Goal: Information Seeking & Learning: Stay updated

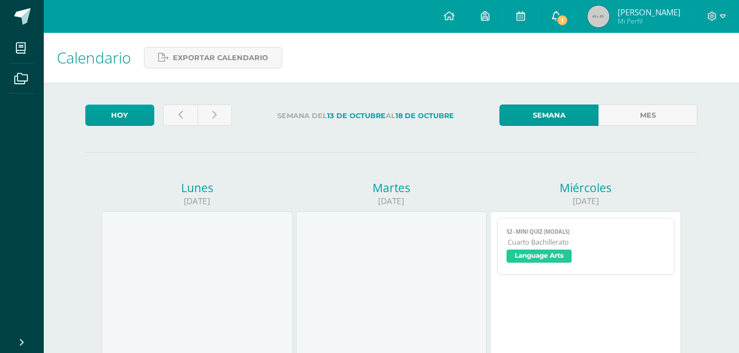
click at [554, 25] on link "1" at bounding box center [556, 16] width 35 height 33
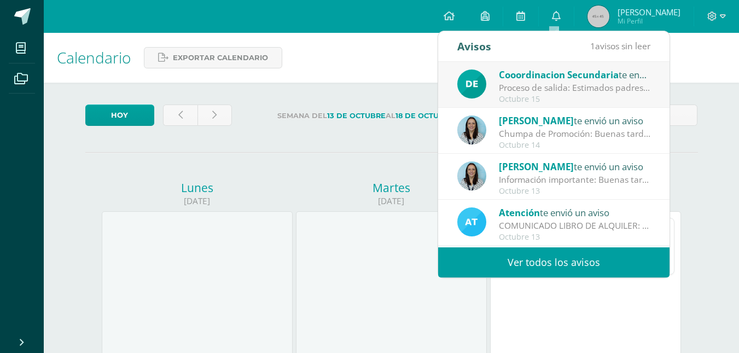
click at [528, 258] on link "Ver todos los avisos" at bounding box center [553, 262] width 231 height 30
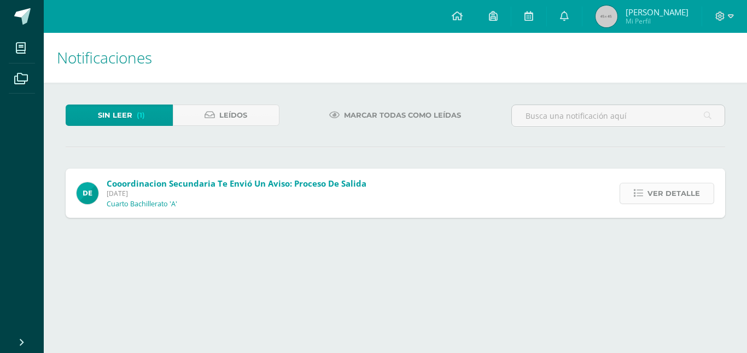
click at [700, 191] on span "Ver detalle" at bounding box center [674, 193] width 53 height 20
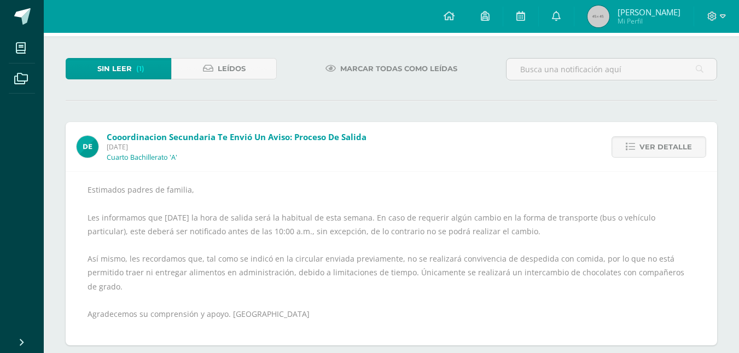
scroll to position [47, 0]
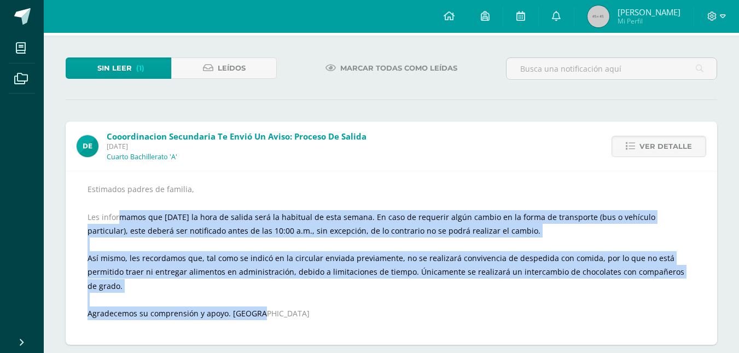
drag, startPoint x: 120, startPoint y: 217, endPoint x: 494, endPoint y: 297, distance: 382.6
click at [494, 297] on div "Estimados padres de familia, Les informamos que [DATE] la hora de salida será l…" at bounding box center [392, 258] width 608 height 152
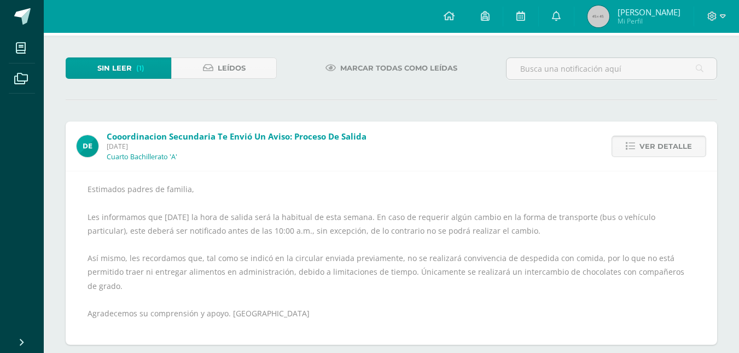
click at [672, 143] on span "Ver detalle" at bounding box center [666, 146] width 53 height 20
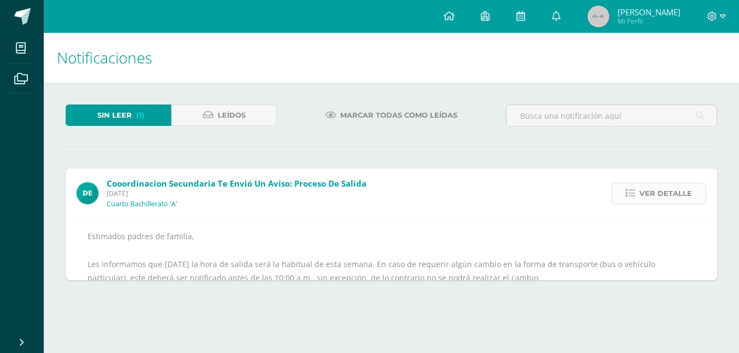
scroll to position [0, 0]
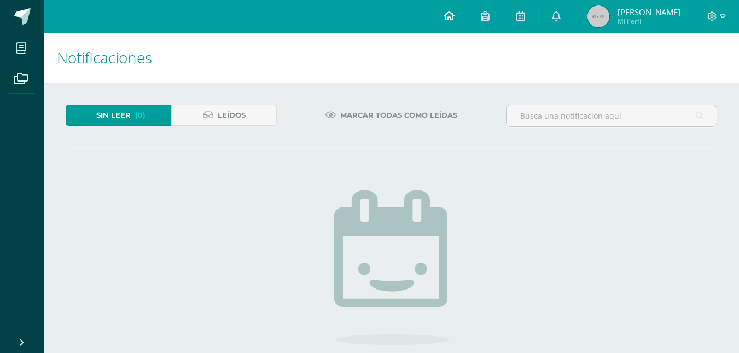
click at [438, 22] on link at bounding box center [449, 16] width 37 height 33
